Goal: Check status: Check status

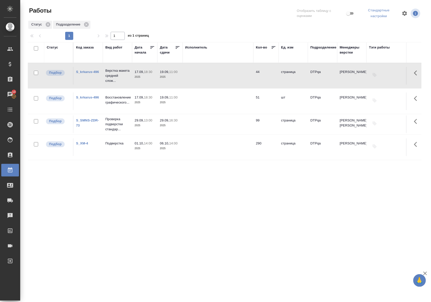
click at [54, 47] on div "Статус" at bounding box center [52, 47] width 11 height 5
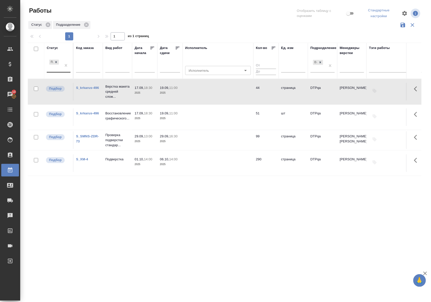
click at [55, 71] on div "Подбор" at bounding box center [54, 66] width 15 height 14
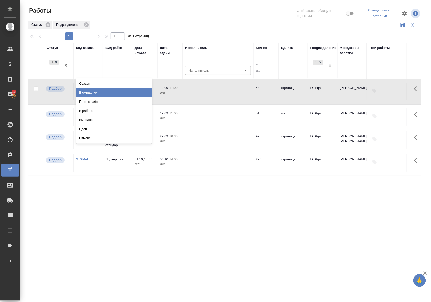
click at [84, 93] on div "В ожидании" at bounding box center [114, 92] width 76 height 9
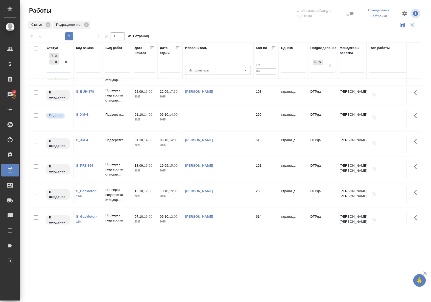
scroll to position [336, 0]
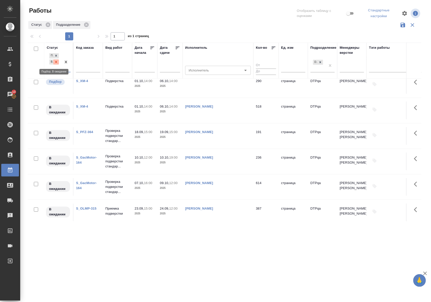
click at [56, 64] on icon at bounding box center [56, 62] width 4 height 4
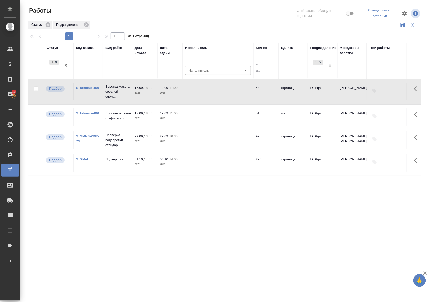
scroll to position [0, 0]
click at [55, 48] on div "Статус" at bounding box center [52, 47] width 11 height 5
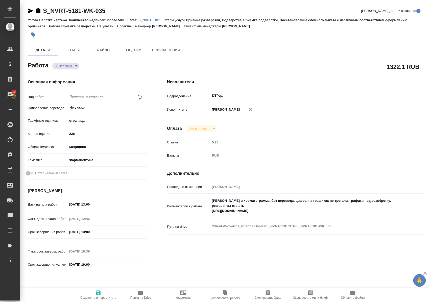
click at [30, 11] on icon "button" at bounding box center [30, 11] width 5 height 5
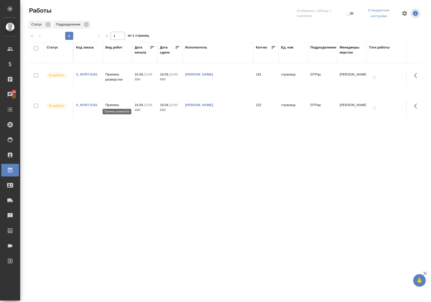
click at [117, 102] on p "Приемка разверстки" at bounding box center [117, 107] width 24 height 10
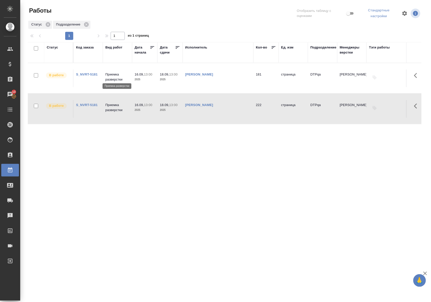
click at [115, 77] on p "Приемка разверстки" at bounding box center [117, 77] width 24 height 10
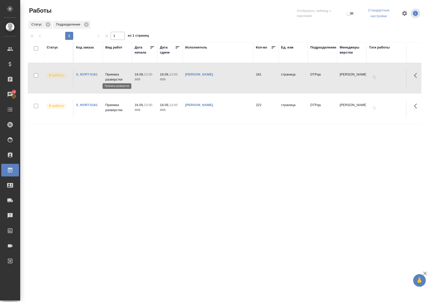
click at [115, 77] on p "Приемка разверстки" at bounding box center [117, 77] width 24 height 10
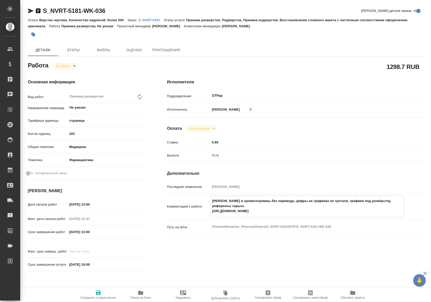
drag, startPoint x: 211, startPoint y: 216, endPoint x: 322, endPoint y: 217, distance: 110.0
click at [322, 215] on textarea "Скрины и хроматограммы без перевода, цифры на графиках не трогали, графики под …" at bounding box center [306, 206] width 193 height 19
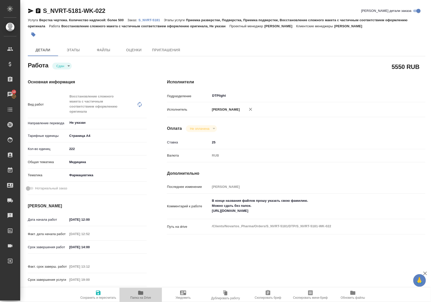
click at [141, 293] on icon "button" at bounding box center [140, 293] width 5 height 4
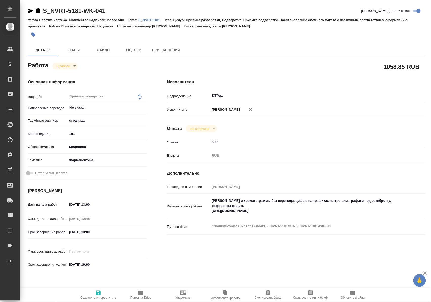
type textarea "x"
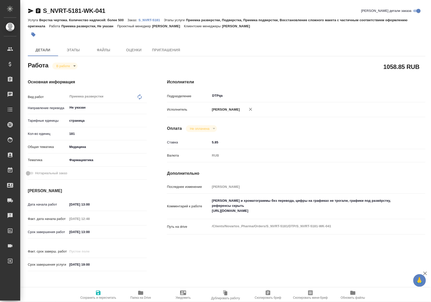
type textarea "x"
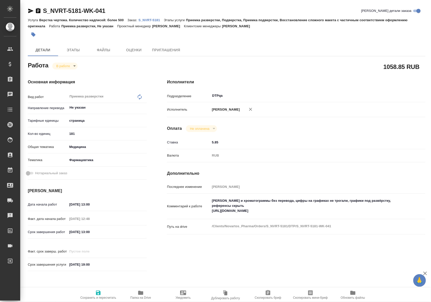
type textarea "x"
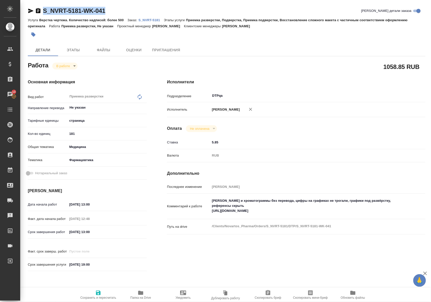
drag, startPoint x: 115, startPoint y: 10, endPoint x: 43, endPoint y: 12, distance: 72.0
click at [43, 12] on div "S_NVRT-5181-WK-041 Кратко детали заказа" at bounding box center [226, 11] width 397 height 8
copy link "S_NVRT-5181-WK-041"
drag, startPoint x: 211, startPoint y: 216, endPoint x: 317, endPoint y: 218, distance: 106.0
click at [317, 215] on textarea "Скрины и хроматограммы без перевода, цифры на графиках не трогали, графики под …" at bounding box center [306, 206] width 193 height 19
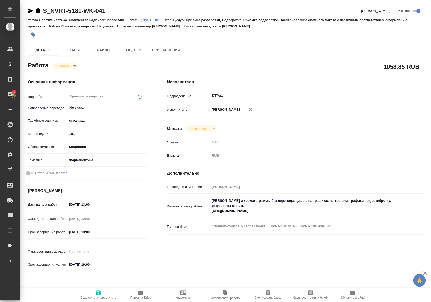
type textarea "x"
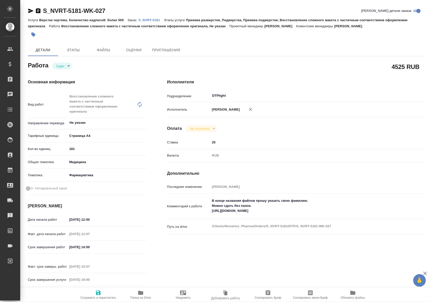
click at [140, 294] on icon "button" at bounding box center [140, 293] width 5 height 4
click at [140, 296] on span "Папка на Drive" at bounding box center [140, 298] width 21 height 4
